Goal: Task Accomplishment & Management: Check status

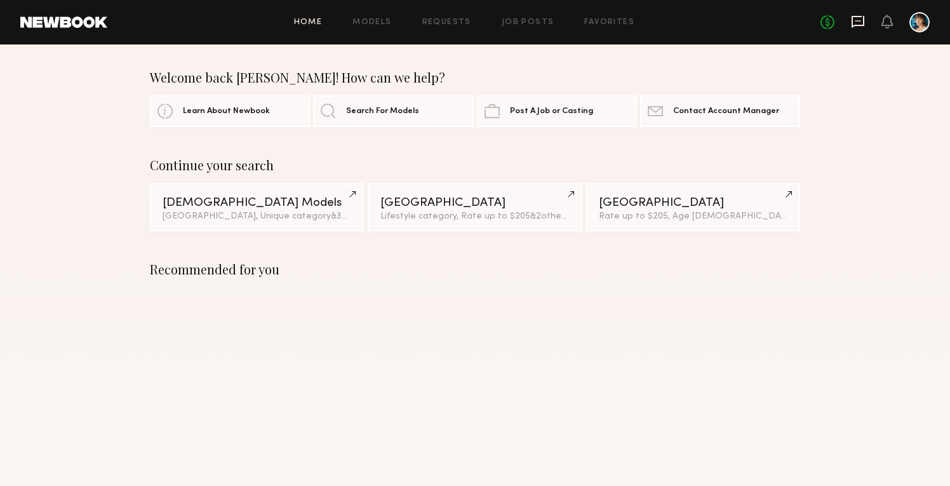
click at [863, 17] on icon at bounding box center [858, 22] width 13 height 12
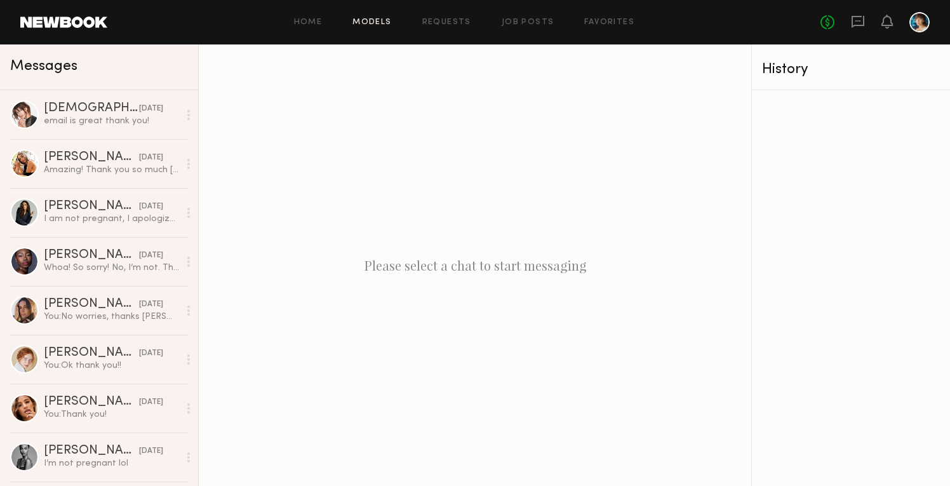
click at [375, 18] on link "Models" at bounding box center [372, 22] width 39 height 8
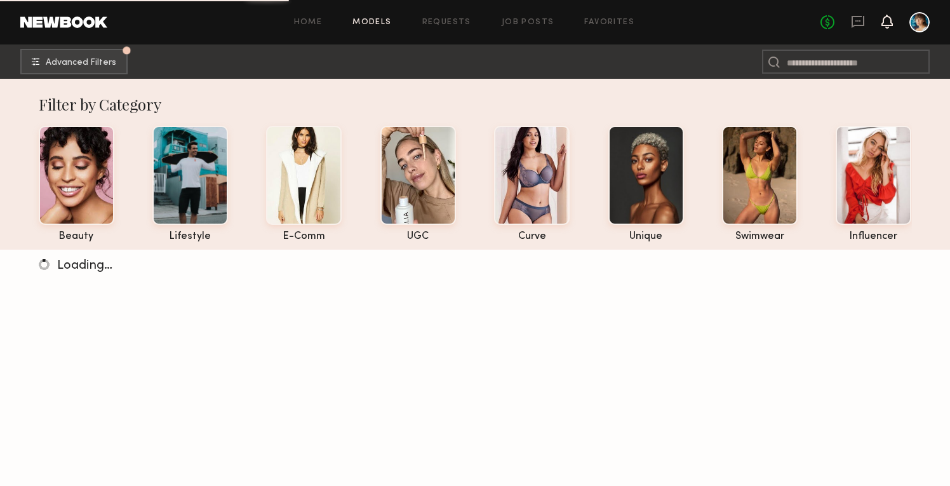
click at [889, 26] on icon at bounding box center [887, 22] width 11 height 14
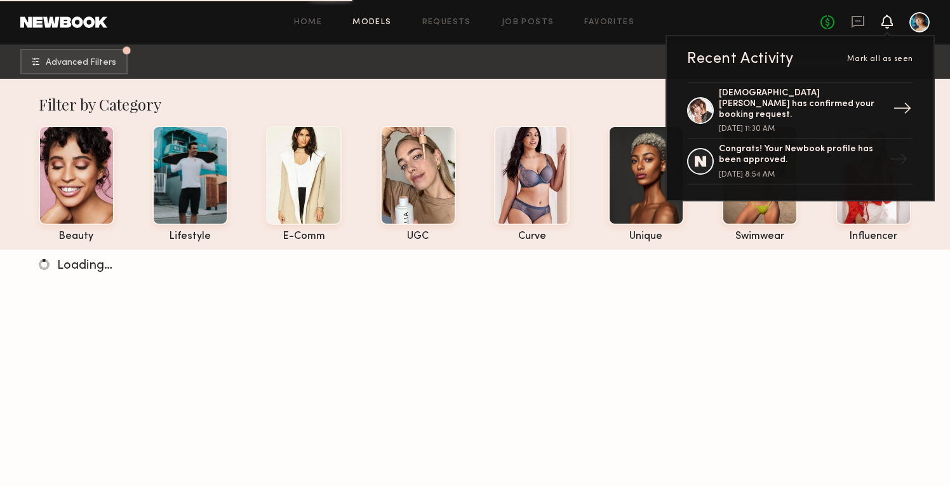
click at [806, 102] on div "[DEMOGRAPHIC_DATA][PERSON_NAME] has confirmed your booking request." at bounding box center [801, 104] width 165 height 32
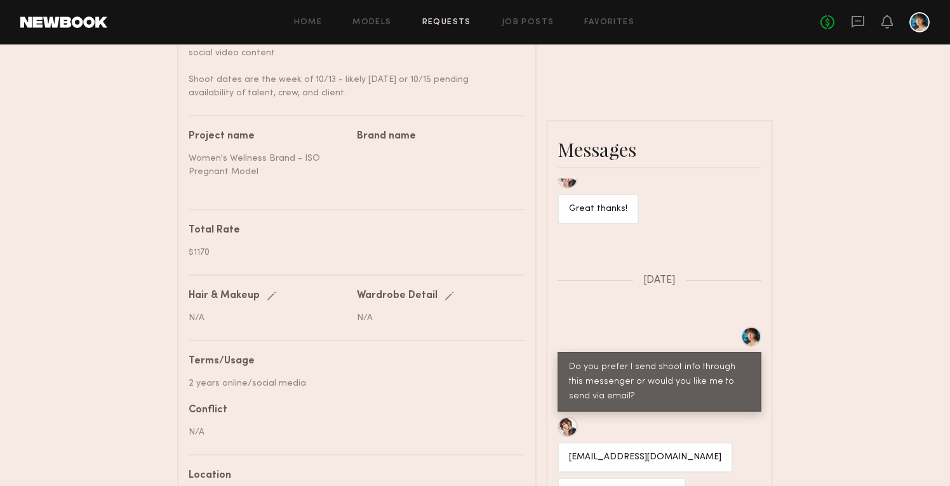
scroll to position [621, 0]
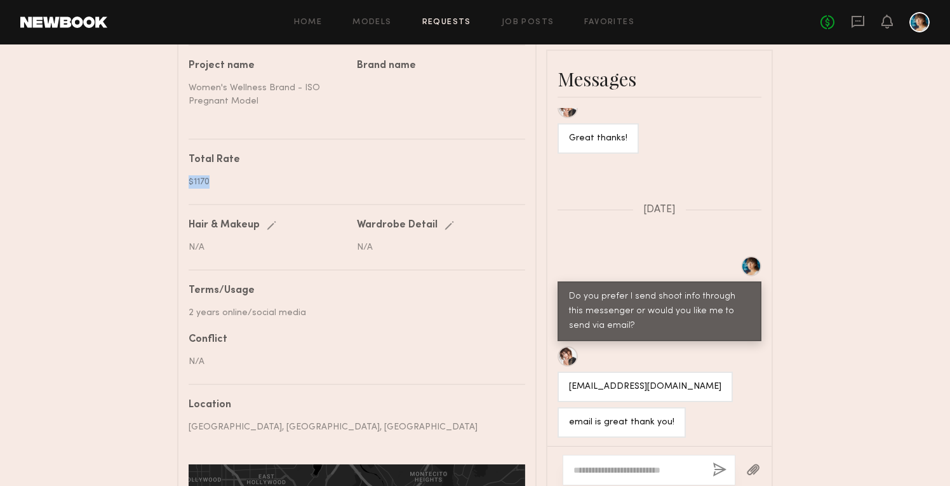
drag, startPoint x: 209, startPoint y: 167, endPoint x: 189, endPoint y: 167, distance: 19.7
click at [189, 175] on div "$1170" at bounding box center [352, 181] width 327 height 13
copy div "$1170"
